Goal: Task Accomplishment & Management: Manage account settings

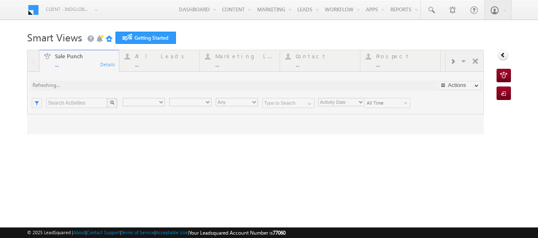
type input "Any Owner"
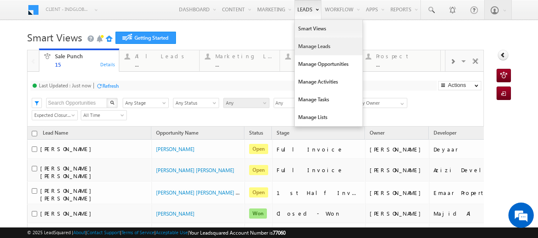
click at [295, 52] on link "Manage Leads" at bounding box center [329, 47] width 68 height 18
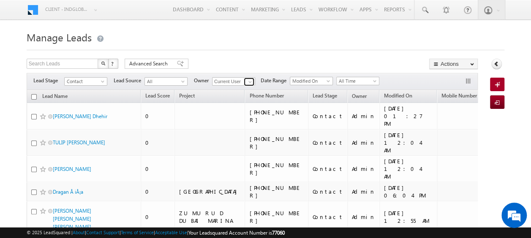
click at [250, 81] on span at bounding box center [250, 82] width 7 height 7
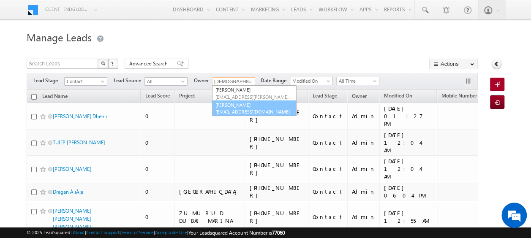
click at [240, 105] on link "[PERSON_NAME] [PERSON_NAME][EMAIL_ADDRESS][DOMAIN_NAME]" at bounding box center [254, 109] width 85 height 16
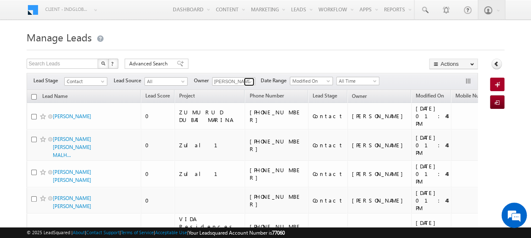
click at [249, 82] on span at bounding box center [250, 82] width 7 height 7
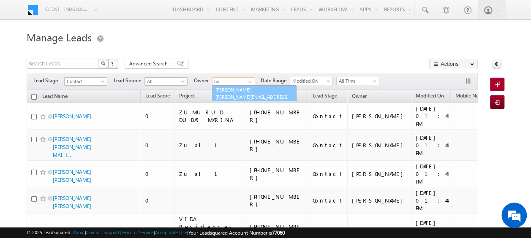
click at [248, 88] on link "[PERSON_NAME] [PERSON_NAME][EMAIL_ADDRESS][PERSON_NAME][DOMAIN_NAME]" at bounding box center [254, 93] width 85 height 16
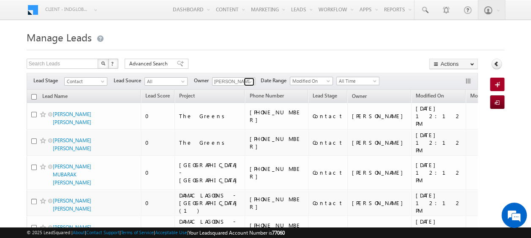
click at [251, 81] on span at bounding box center [250, 82] width 7 height 7
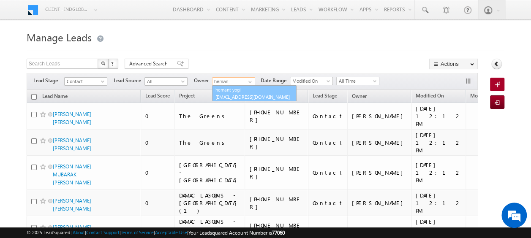
click at [241, 90] on link "hemant yogi [EMAIL_ADDRESS][DOMAIN_NAME]" at bounding box center [254, 93] width 85 height 16
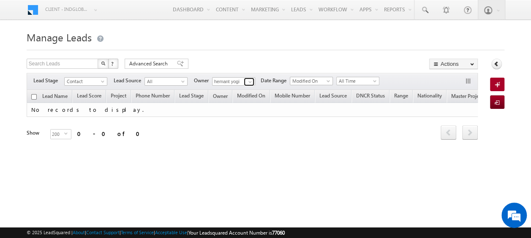
click at [249, 82] on span at bounding box center [250, 82] width 7 height 7
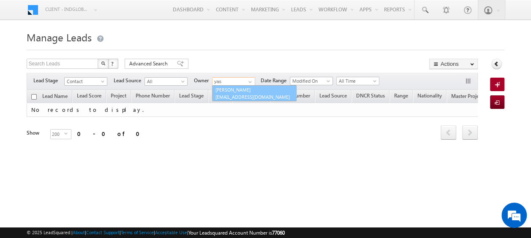
click at [244, 96] on span "[EMAIL_ADDRESS][DOMAIN_NAME]" at bounding box center [254, 97] width 76 height 6
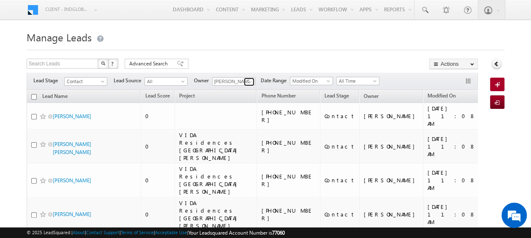
click at [251, 79] on span at bounding box center [250, 82] width 7 height 7
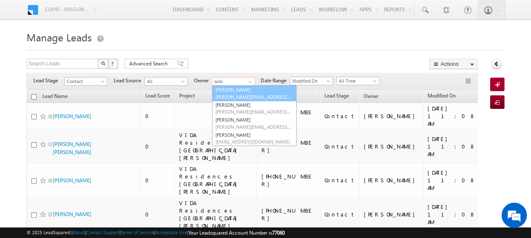
click at [253, 94] on span "[PERSON_NAME][EMAIL_ADDRESS][PERSON_NAME][DOMAIN_NAME]" at bounding box center [254, 97] width 76 height 6
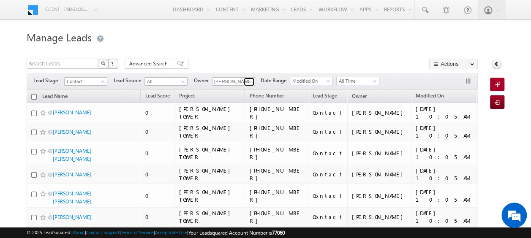
click at [249, 80] on span at bounding box center [250, 82] width 7 height 7
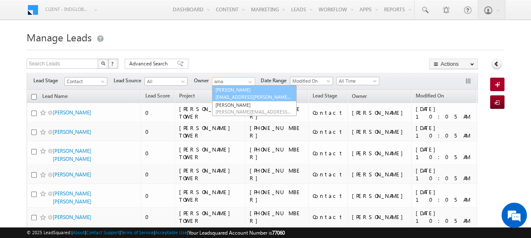
click at [246, 88] on link "[PERSON_NAME] [PERSON_NAME][EMAIL_ADDRESS][PERSON_NAME][DOMAIN_NAME]" at bounding box center [254, 93] width 85 height 16
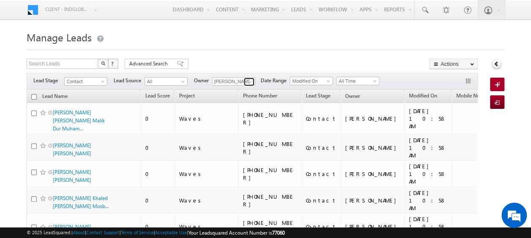
click at [248, 81] on span at bounding box center [250, 82] width 7 height 7
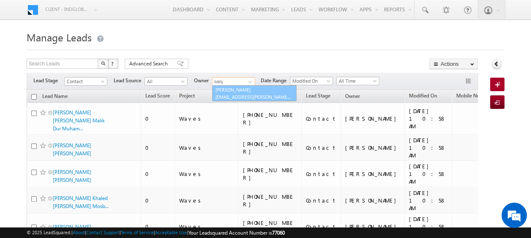
click at [246, 88] on link "[PERSON_NAME] [PERSON_NAME][EMAIL_ADDRESS][PERSON_NAME][DOMAIN_NAME]" at bounding box center [254, 93] width 85 height 16
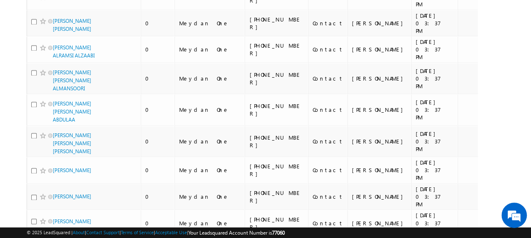
scroll to position [5528, 0]
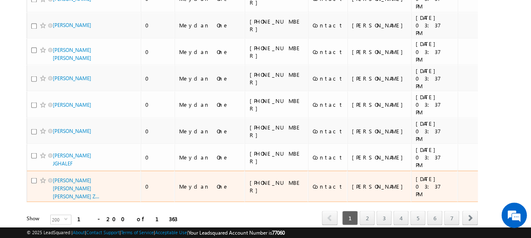
type input "[PERSON_NAME]"
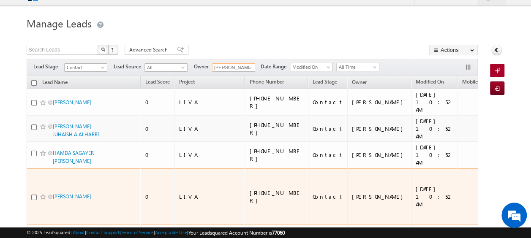
scroll to position [0, 0]
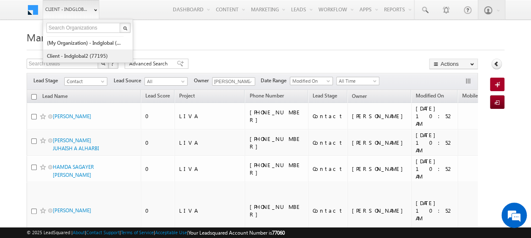
click at [86, 55] on link "Client - indglobal2 (77195)" at bounding box center [84, 55] width 77 height 13
